Goal: Find specific page/section: Find specific page/section

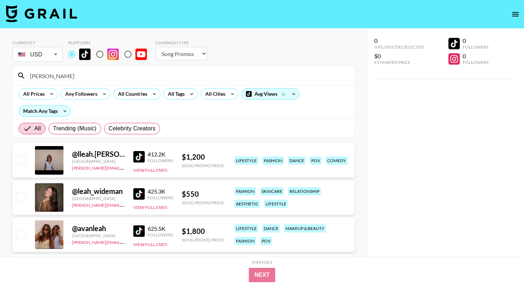
select select "Song"
click at [79, 76] on input "[PERSON_NAME]" at bounding box center [188, 75] width 325 height 11
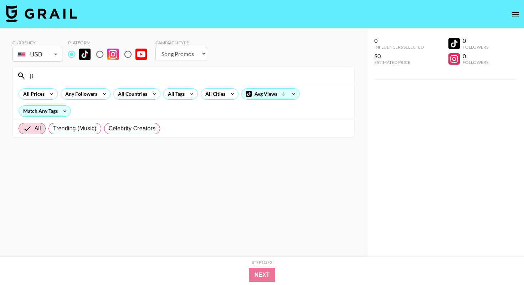
type input "["
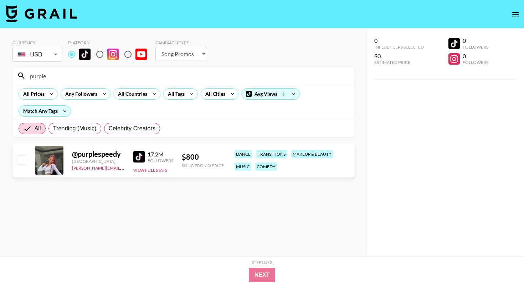
type input "purple"
click at [114, 74] on input "purple" at bounding box center [188, 75] width 325 height 11
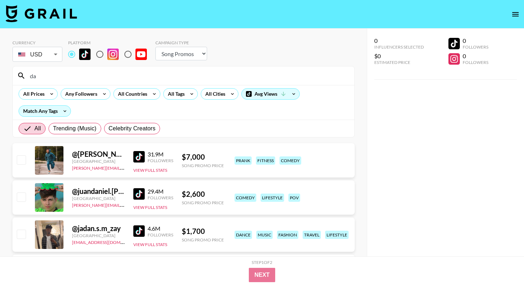
type input "d"
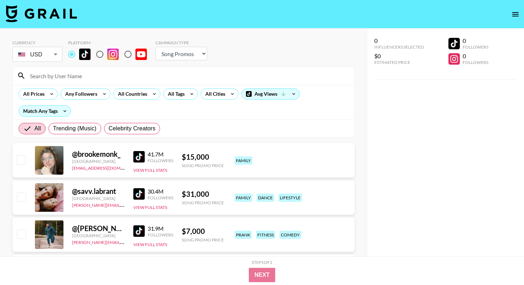
click at [181, 87] on div "All Prices Any Followers All Countries All Tags All Cities Avg Views Match Any …" at bounding box center [184, 102] width 342 height 35
click at [180, 94] on div "All Tags" at bounding box center [175, 93] width 22 height 11
